Goal: Task Accomplishment & Management: Manage account settings

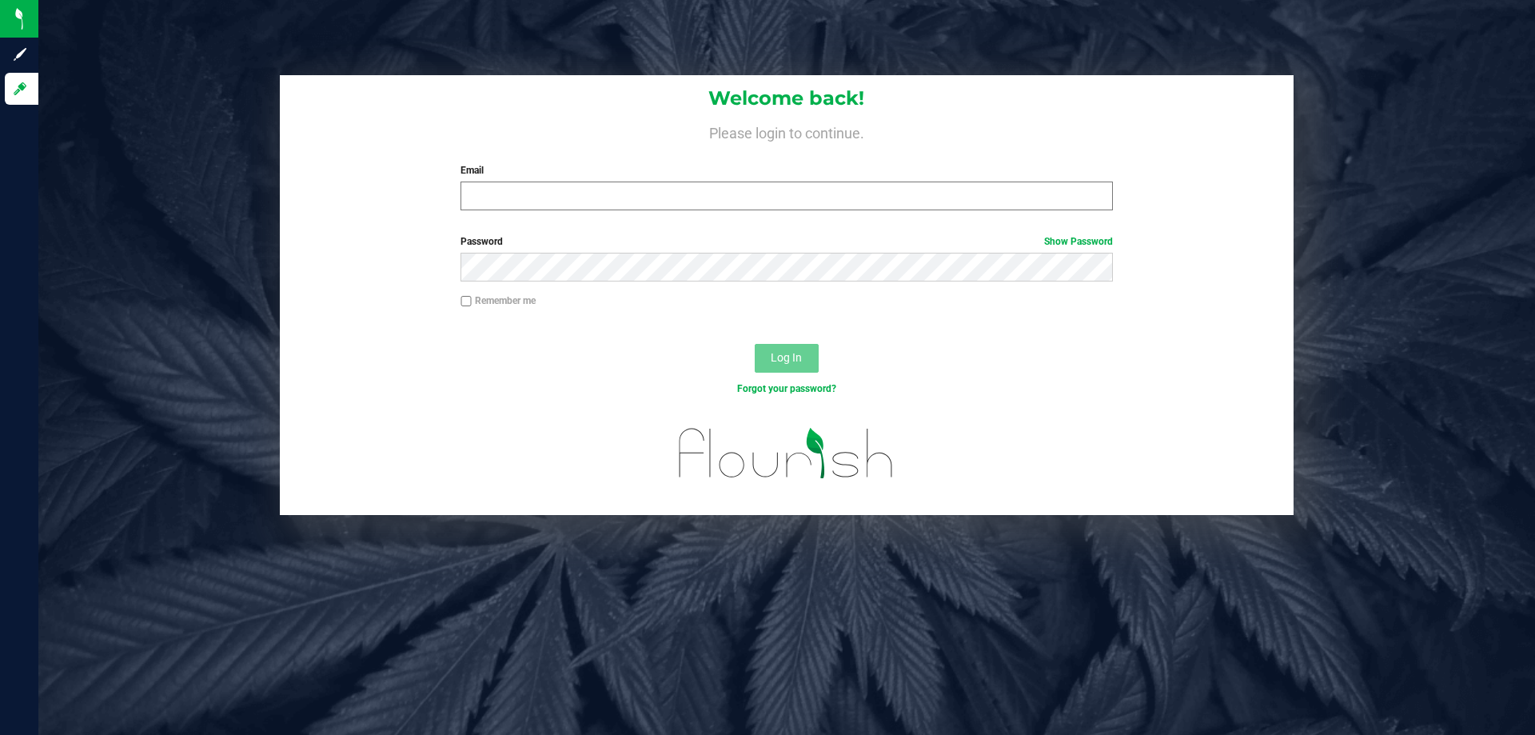
type input "[EMAIL_ADDRESS][DOMAIN_NAME]"
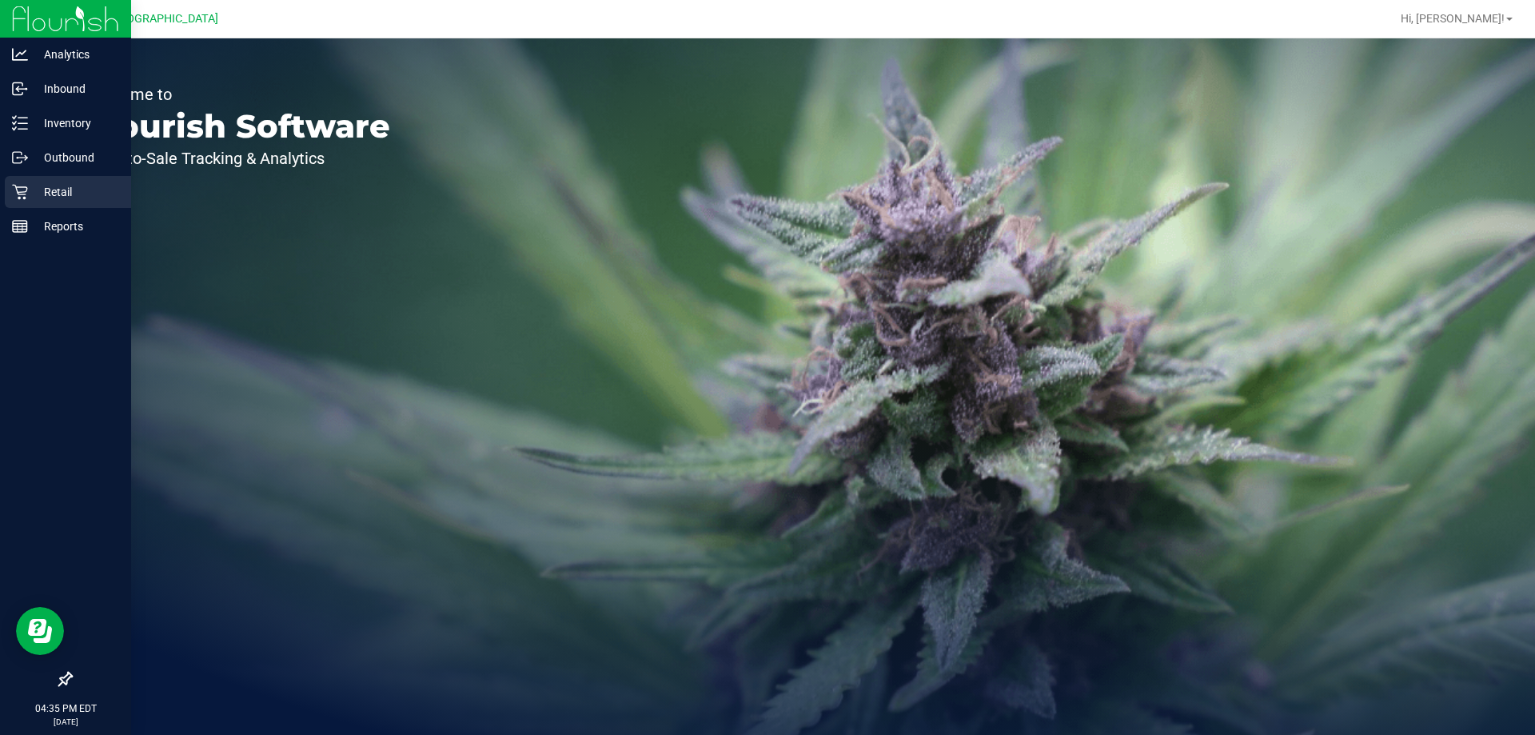
click at [82, 184] on p "Retail" at bounding box center [76, 191] width 96 height 19
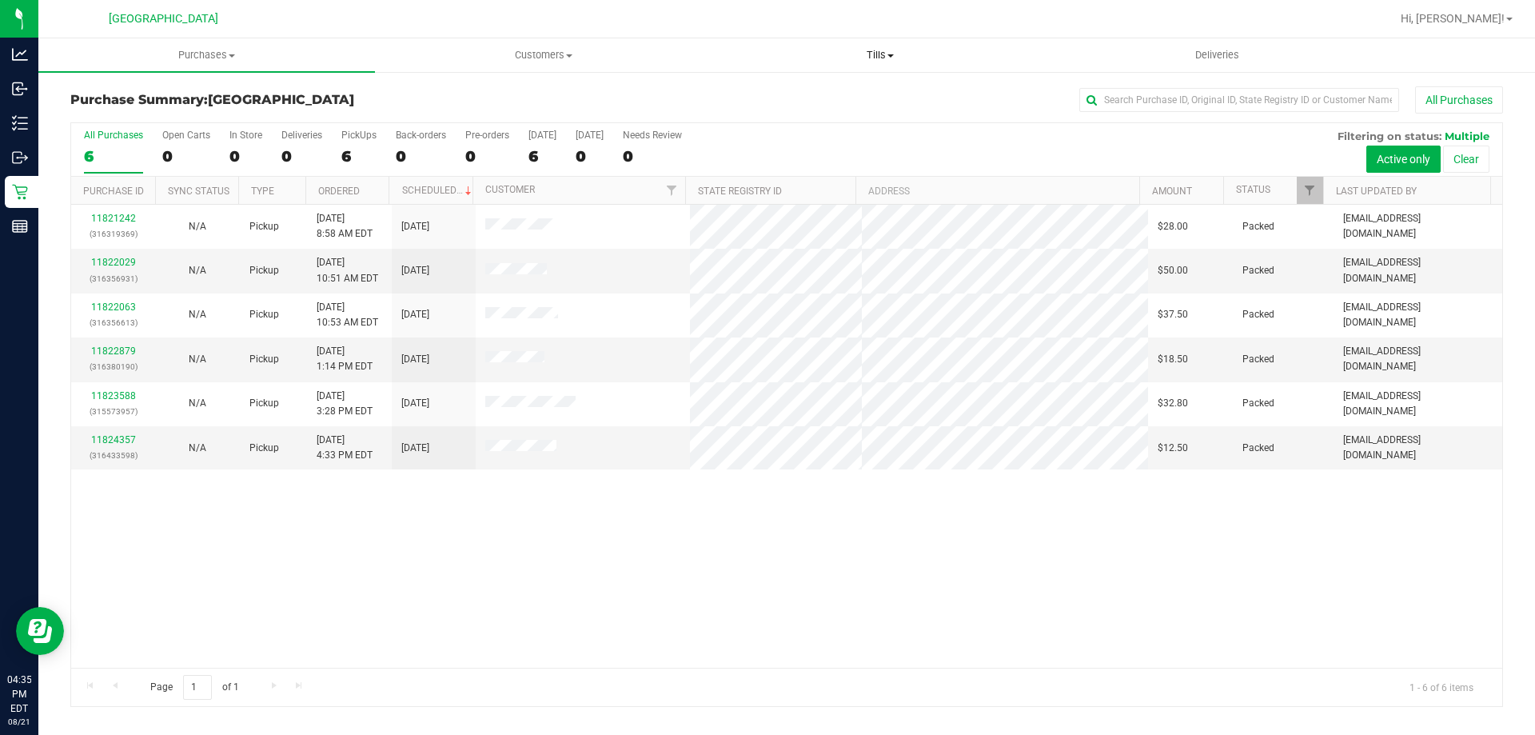
click at [890, 58] on span "Tills" at bounding box center [879, 55] width 335 height 14
click at [781, 90] on span "Manage tills" at bounding box center [766, 97] width 108 height 14
